Goal: Navigation & Orientation: Find specific page/section

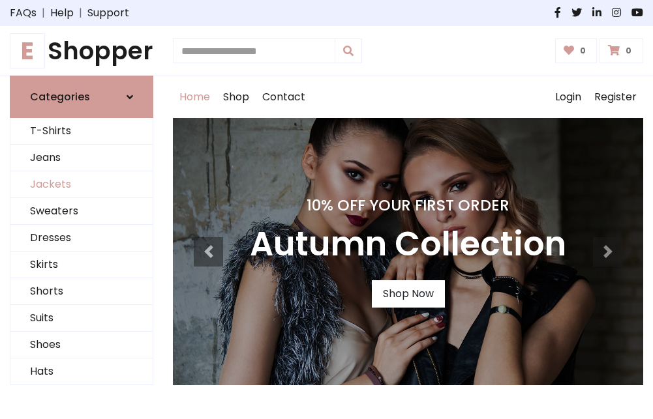
click at [81, 185] on link "Jackets" at bounding box center [81, 184] width 142 height 27
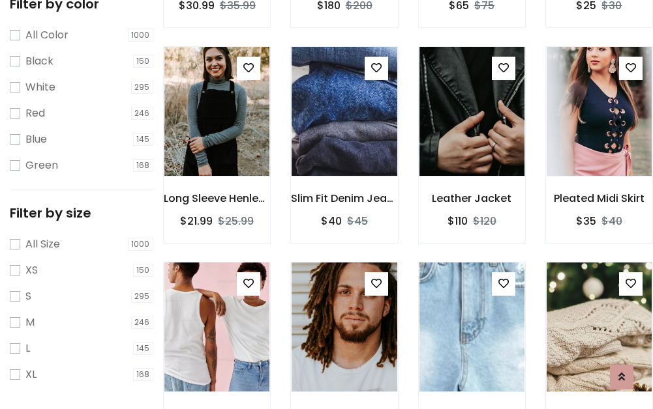
scroll to position [524, 0]
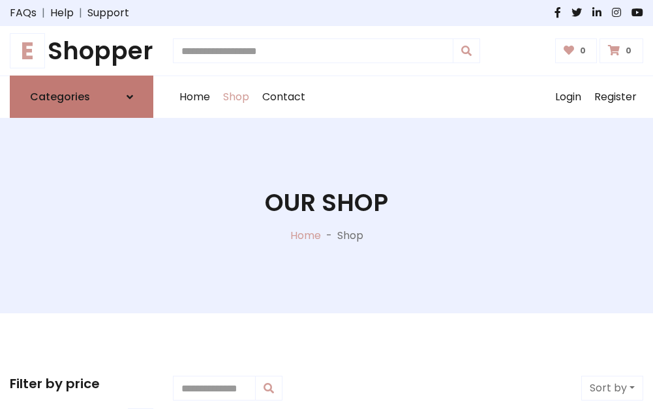
click at [81, 97] on h6 "Categories" at bounding box center [60, 97] width 60 height 12
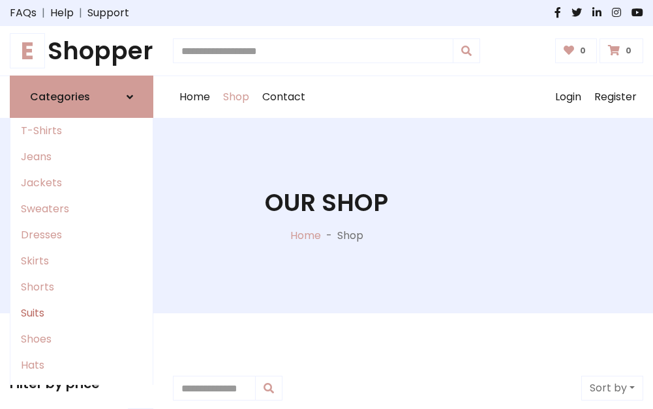
click at [81, 314] on link "Suits" at bounding box center [81, 314] width 142 height 26
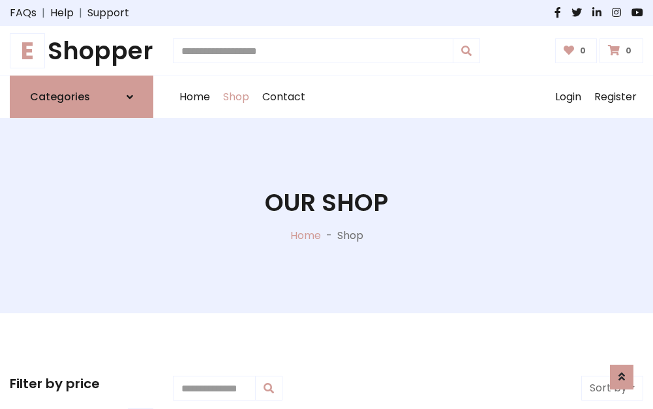
scroll to position [942, 0]
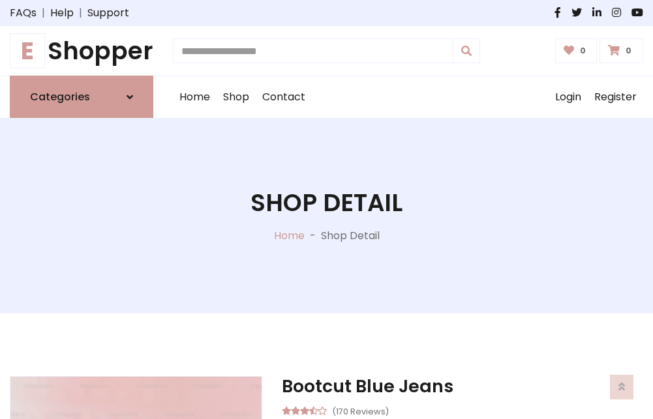
scroll to position [1218, 0]
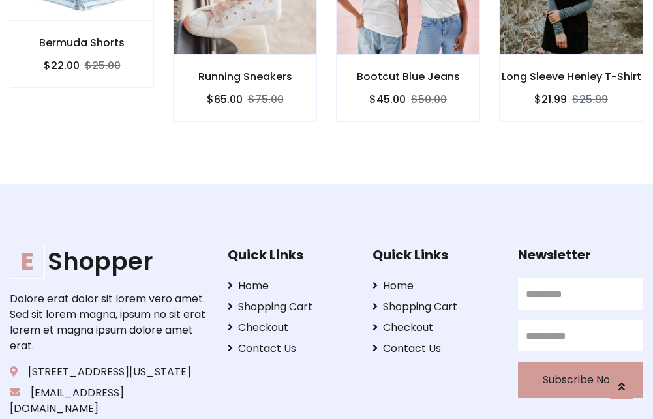
scroll to position [1217, 0]
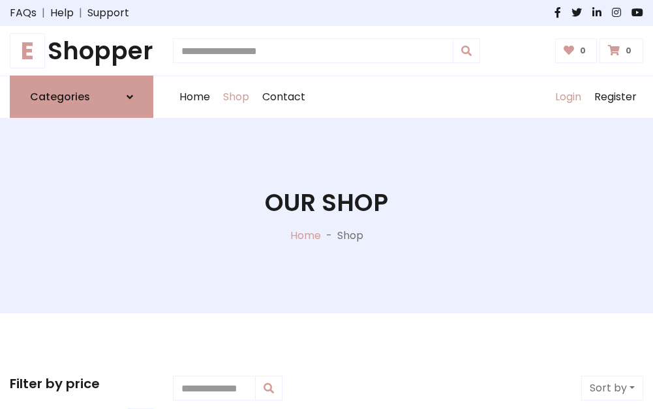
click at [567, 97] on link "Login" at bounding box center [567, 97] width 39 height 42
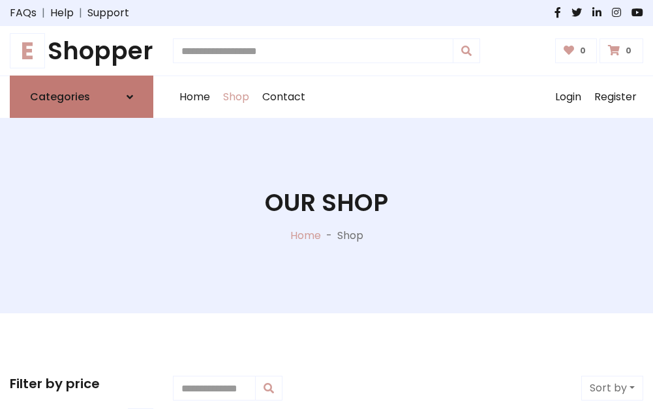
click at [130, 97] on icon at bounding box center [129, 97] width 7 height 10
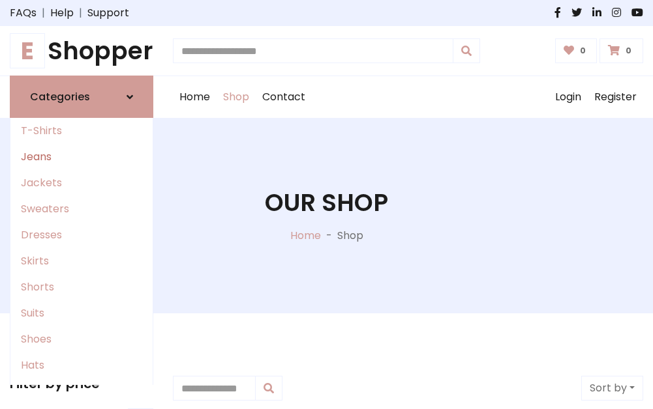
click at [81, 157] on link "Jeans" at bounding box center [81, 157] width 142 height 26
